Goal: Book appointment/travel/reservation

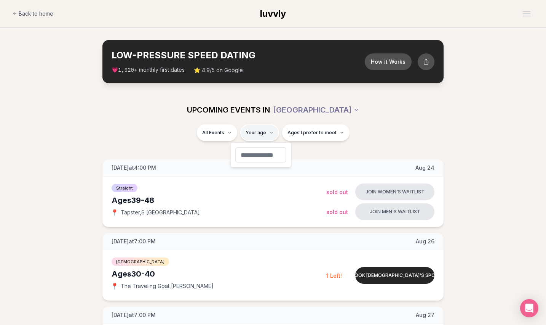
type input "**"
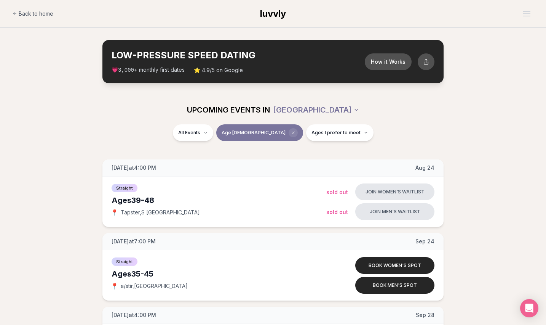
click at [289, 131] on span "Clear age" at bounding box center [293, 132] width 9 height 9
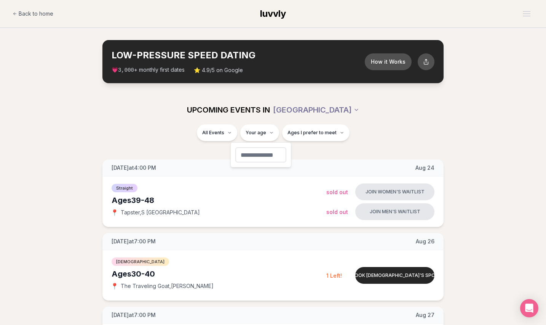
type input "**"
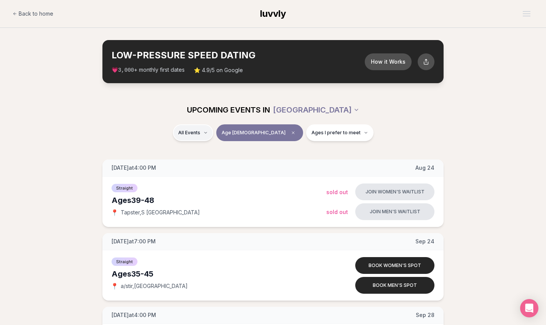
click at [213, 126] on html "Back to home luvvly LOW-PRESSURE SPEED DATING How it Works 💗 3,000 + monthly fi…" at bounding box center [273, 293] width 546 height 586
click at [213, 153] on div "Straight ( 2 )" at bounding box center [227, 152] width 72 height 17
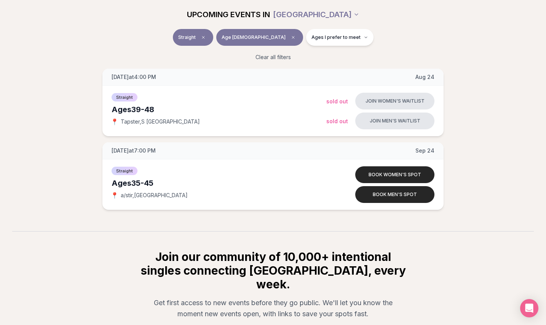
scroll to position [102, 0]
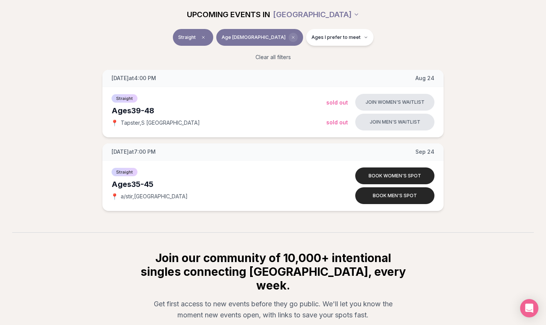
click at [289, 40] on span "Clear age" at bounding box center [293, 37] width 9 height 9
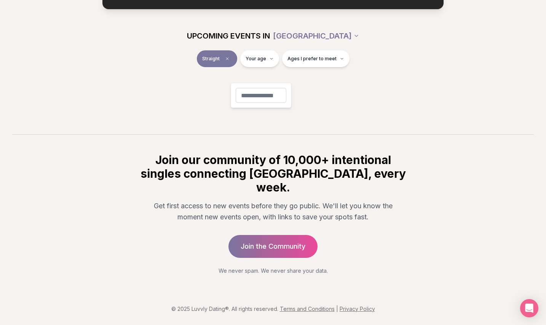
scroll to position [59, 0]
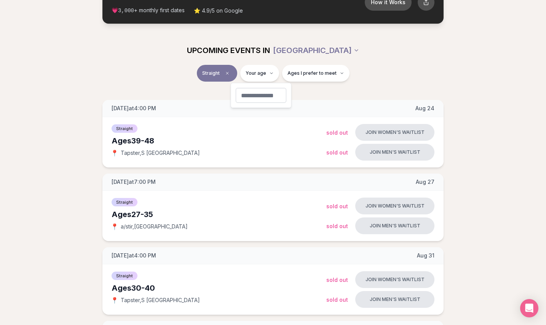
click at [227, 73] on icon "Clear event type filter" at bounding box center [227, 73] width 5 height 5
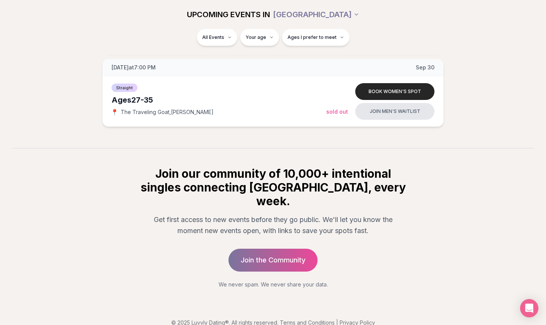
scroll to position [1276, 0]
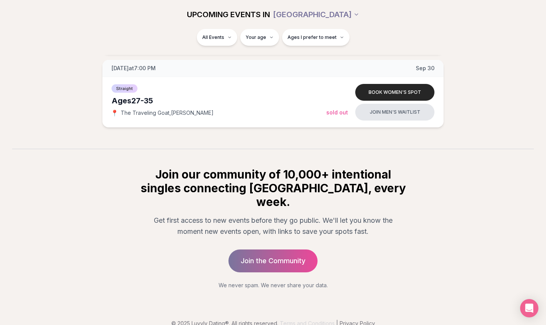
click at [311, 320] on link "Terms and Conditions" at bounding box center [307, 323] width 55 height 6
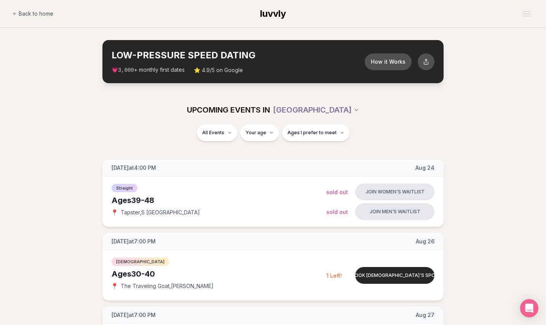
scroll to position [0, 0]
click at [37, 16] on span "Back to home" at bounding box center [36, 14] width 35 height 8
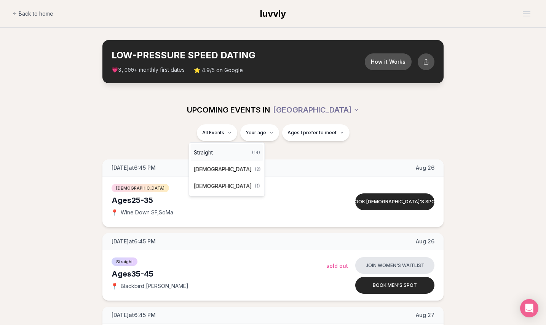
click at [214, 152] on div "Straight ( 14 )" at bounding box center [227, 152] width 72 height 17
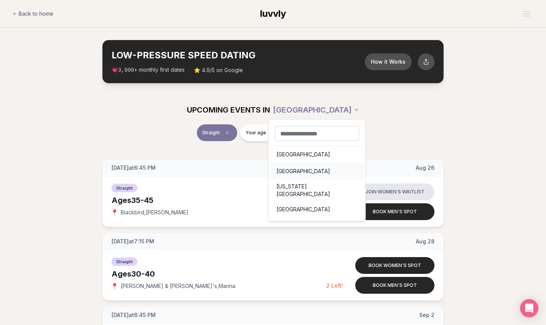
click at [302, 171] on div "Portland" at bounding box center [318, 171] width 94 height 17
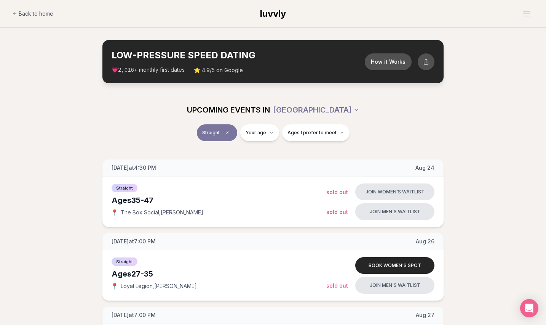
click at [212, 131] on span "Straight" at bounding box center [211, 133] width 18 height 6
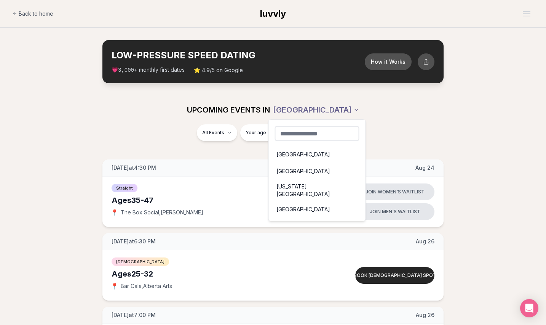
click at [290, 150] on div "Seattle" at bounding box center [318, 154] width 94 height 17
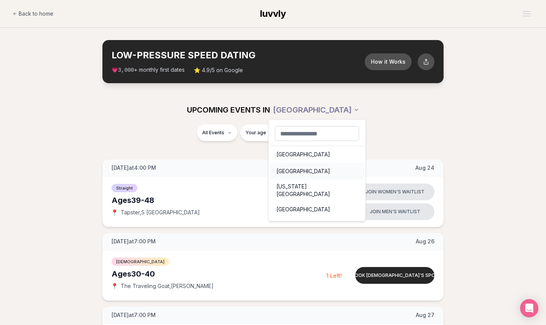
click at [293, 173] on div "Portland" at bounding box center [318, 171] width 94 height 17
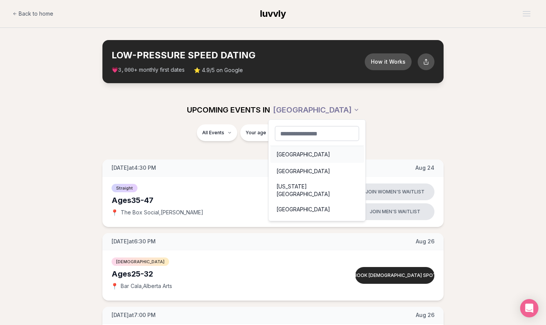
click at [293, 152] on div "Seattle" at bounding box center [318, 154] width 94 height 17
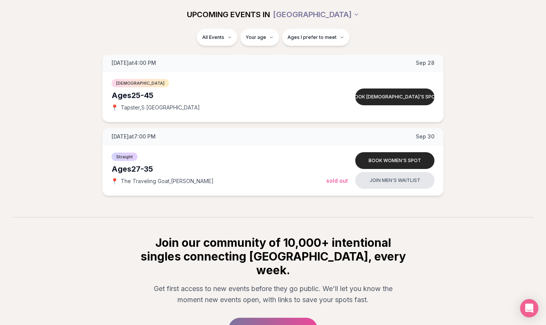
scroll to position [1199, 0]
